Goal: Find specific page/section: Find specific page/section

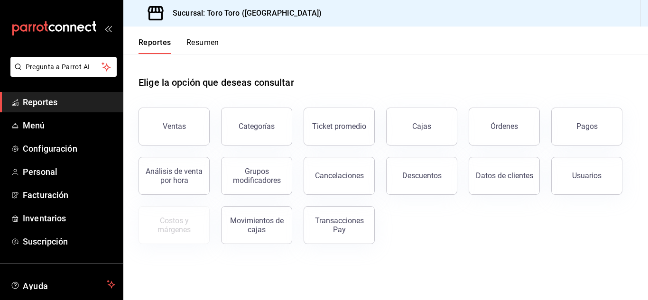
click at [532, 136] on button "Órdenes" at bounding box center [504, 127] width 71 height 38
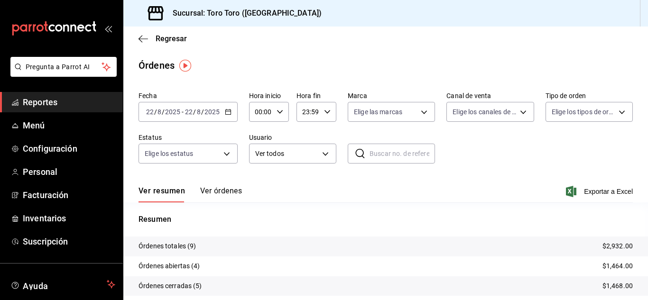
click at [47, 102] on span "Reportes" at bounding box center [69, 102] width 93 height 13
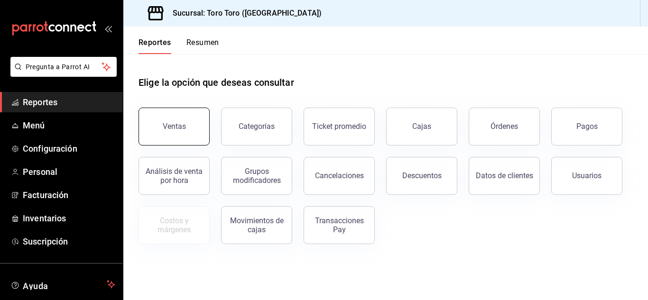
click at [198, 120] on button "Ventas" at bounding box center [174, 127] width 71 height 38
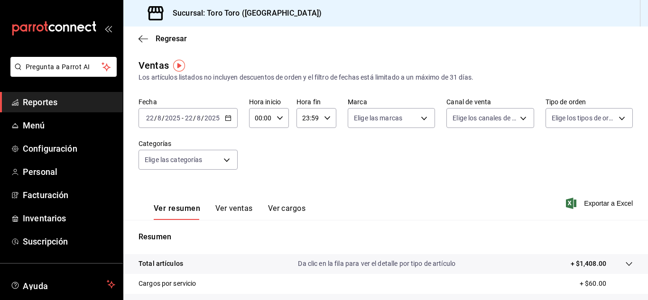
click at [276, 208] on button "Ver cargos" at bounding box center [287, 212] width 38 height 16
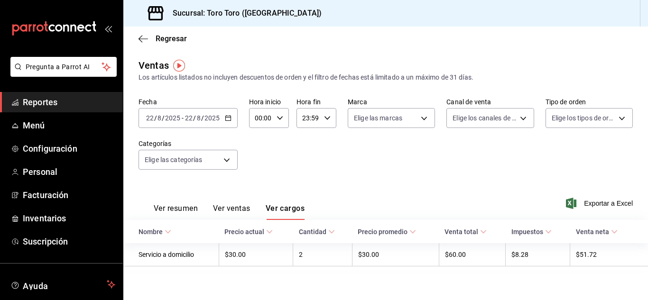
click at [70, 99] on span "Reportes" at bounding box center [69, 102] width 93 height 13
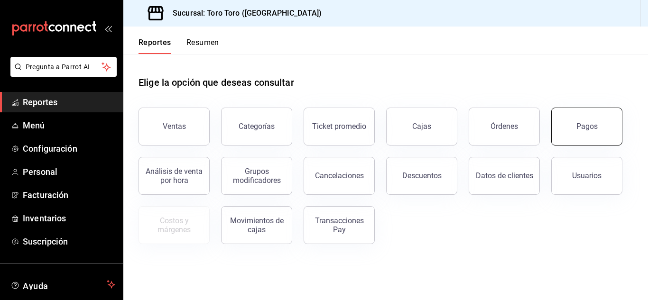
click at [588, 124] on div "Pagos" at bounding box center [587, 126] width 21 height 9
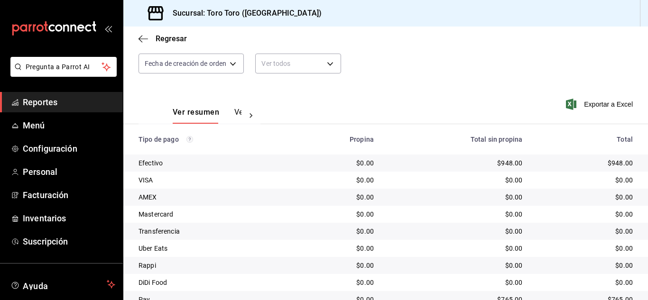
scroll to position [136, 0]
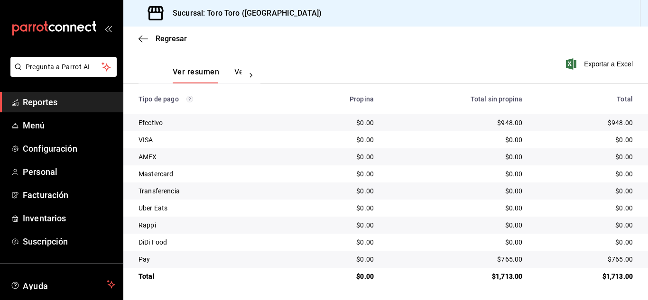
click at [51, 93] on link "Reportes" at bounding box center [61, 102] width 123 height 20
